Goal: Information Seeking & Learning: Learn about a topic

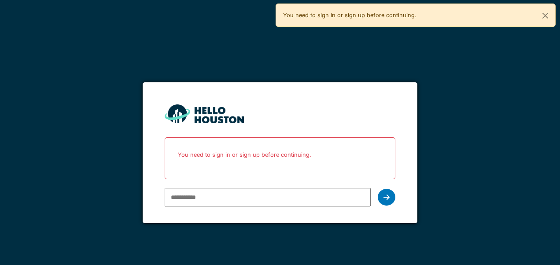
drag, startPoint x: 0, startPoint y: 0, endPoint x: 242, endPoint y: 201, distance: 315.1
click at [242, 201] on input "email" at bounding box center [268, 197] width 206 height 19
type input "**********"
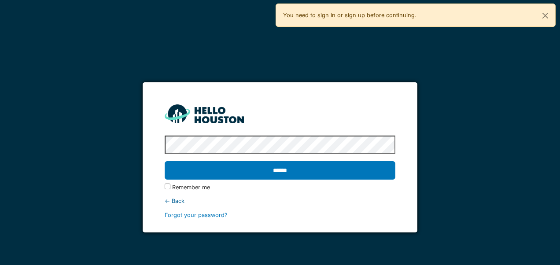
click at [165, 161] on input "******" at bounding box center [280, 170] width 230 height 19
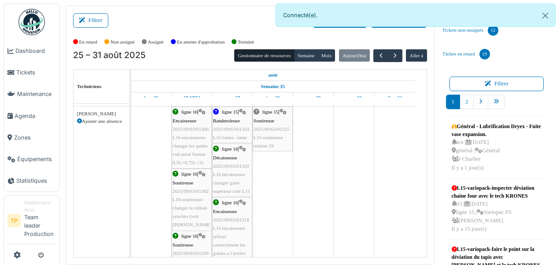
scroll to position [212, 0]
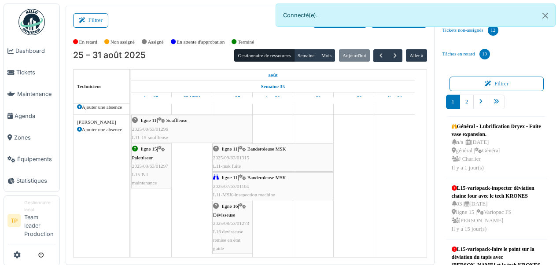
click at [191, 128] on div "ligne 11 | Souffleuse 2025/09/63/01296 L11-15-souffleuse" at bounding box center [191, 129] width 119 height 26
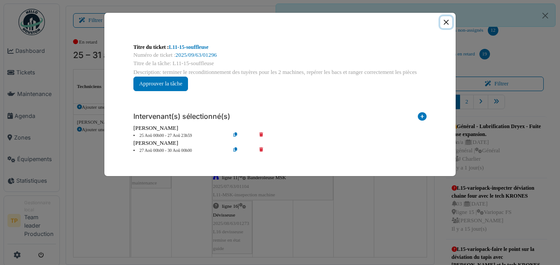
click at [446, 21] on button "Close" at bounding box center [447, 22] width 12 height 12
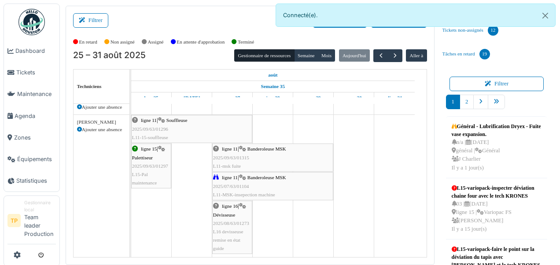
click at [237, 223] on span "2025/08/63/01273" at bounding box center [231, 223] width 36 height 5
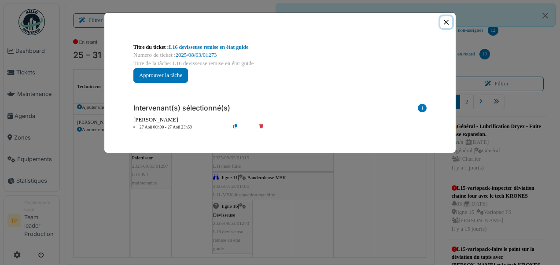
click at [449, 25] on button "Close" at bounding box center [447, 22] width 12 height 12
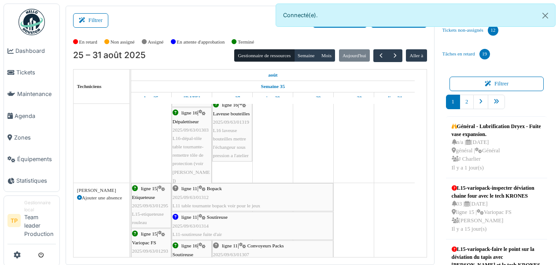
scroll to position [1190, 0]
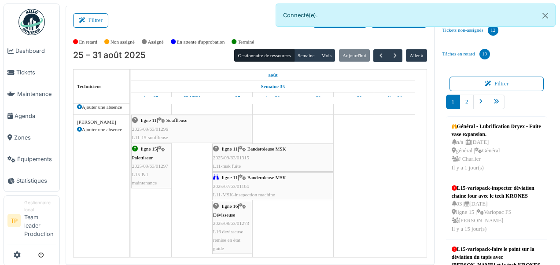
click at [170, 136] on div "ligne 11 | Souffleuse 2025/09/63/01296 L11-15-souffleuse" at bounding box center [191, 129] width 119 height 26
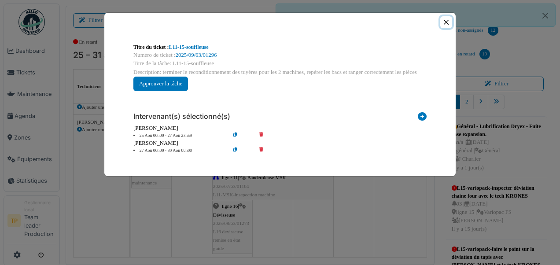
click at [443, 25] on button "Close" at bounding box center [447, 22] width 12 height 12
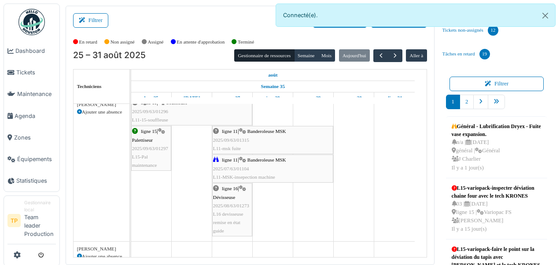
click at [227, 230] on div "ligne 16 | Dévisseuse 2025/08/63/01273 L16 devisseuse remise en état guide" at bounding box center [232, 210] width 38 height 51
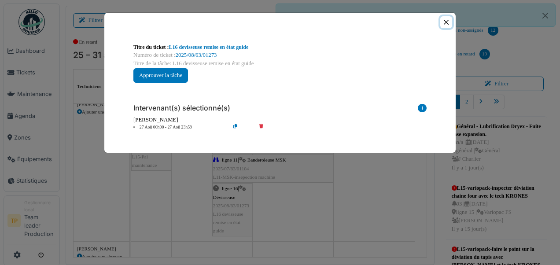
click at [449, 26] on button "Close" at bounding box center [447, 22] width 12 height 12
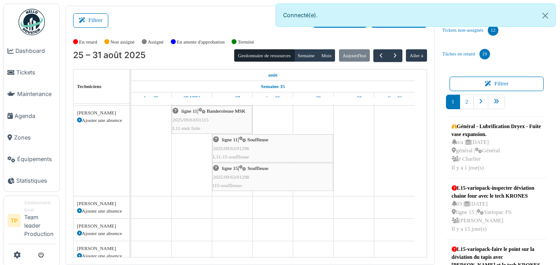
click at [230, 187] on span "l15-souffleuse-" at bounding box center [228, 185] width 30 height 5
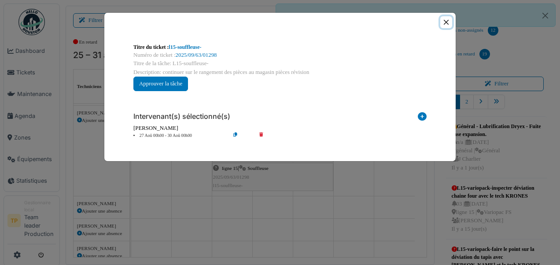
click at [446, 20] on button "Close" at bounding box center [447, 22] width 12 height 12
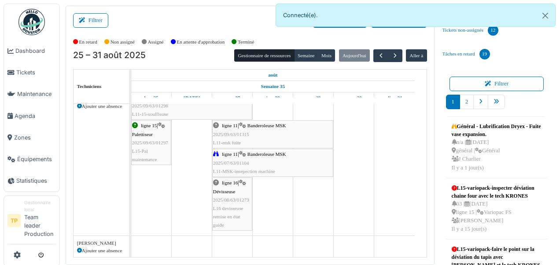
click at [230, 219] on span "L16 devisseuse remise en état guide" at bounding box center [228, 217] width 30 height 22
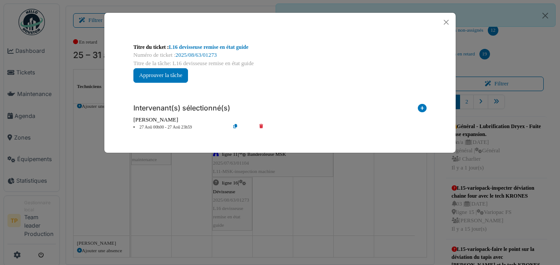
click at [237, 126] on icon at bounding box center [242, 127] width 25 height 7
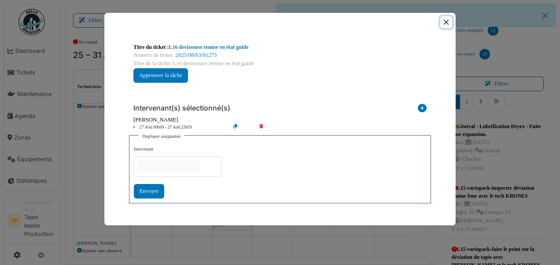
click at [445, 22] on button "Close" at bounding box center [447, 22] width 12 height 12
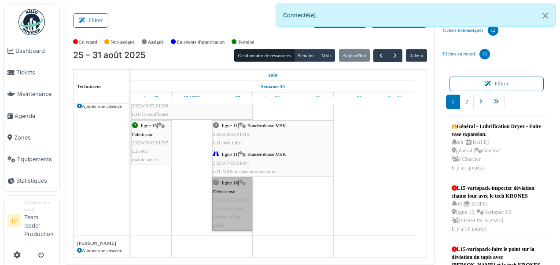
drag, startPoint x: 232, startPoint y: 189, endPoint x: 269, endPoint y: 230, distance: 54.9
click at [244, 196] on link "ligne 16 | Dévisseuse 2025/08/63/01273 L16 devisseuse remise en état guide" at bounding box center [232, 204] width 40 height 53
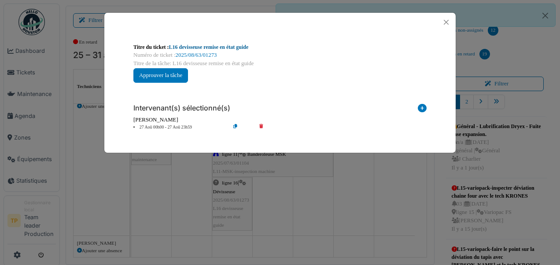
click at [206, 48] on link "L16 devisseuse remise en état guide" at bounding box center [209, 47] width 80 height 6
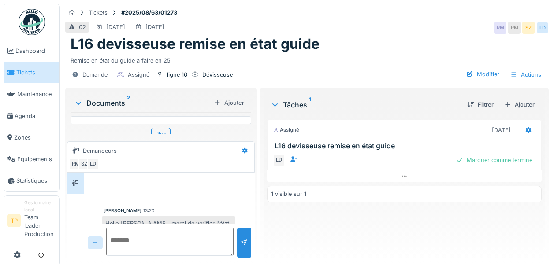
scroll to position [20, 0]
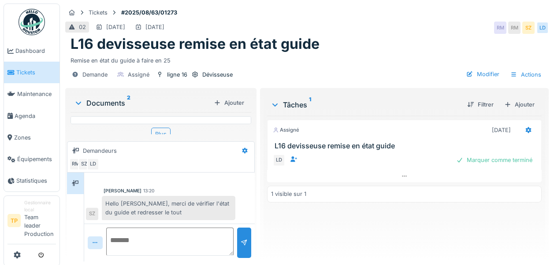
click at [108, 103] on div "Documents 2" at bounding box center [142, 103] width 136 height 11
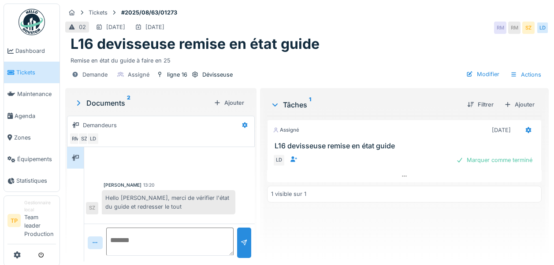
scroll to position [0, 0]
click at [113, 101] on div "Documents 2" at bounding box center [142, 103] width 136 height 11
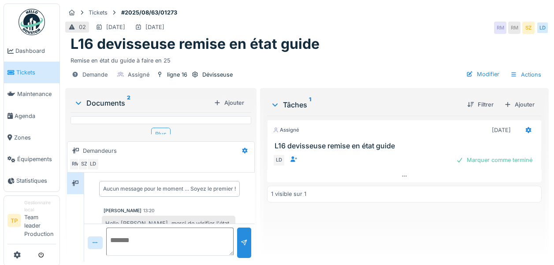
click at [152, 131] on div "Plus" at bounding box center [160, 134] width 19 height 13
click at [143, 120] on img at bounding box center [117, 144] width 80 height 107
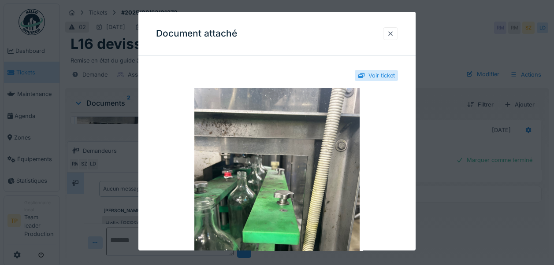
click at [397, 36] on div at bounding box center [390, 33] width 15 height 13
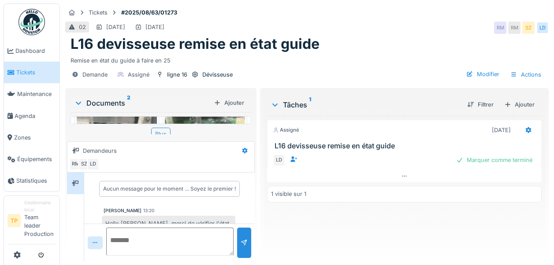
click at [172, 120] on img at bounding box center [205, 144] width 80 height 107
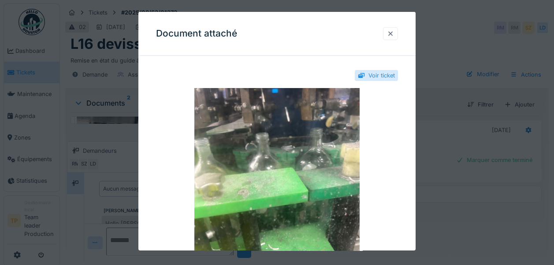
click at [394, 32] on div at bounding box center [390, 34] width 7 height 8
